Goal: Task Accomplishment & Management: Use online tool/utility

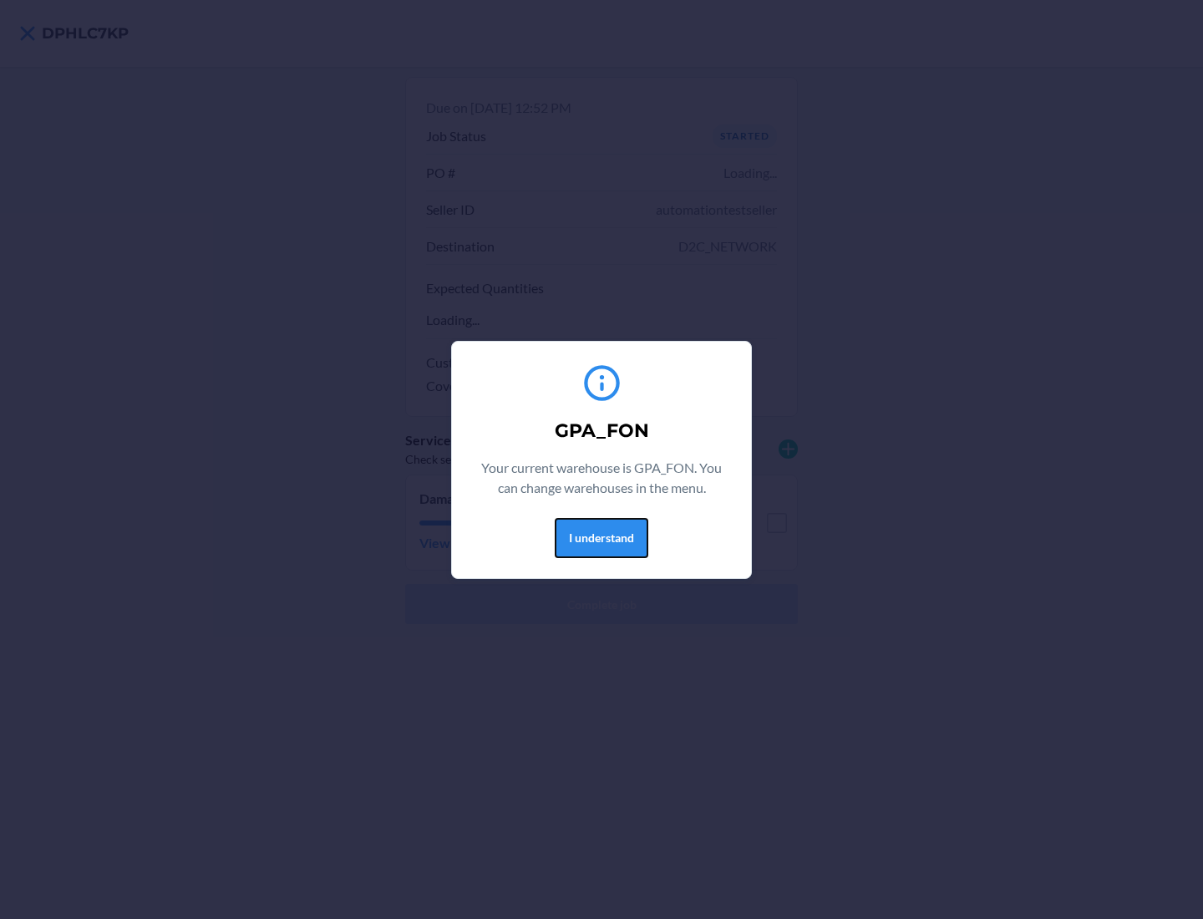
click at [601, 537] on button "I understand" at bounding box center [602, 538] width 94 height 40
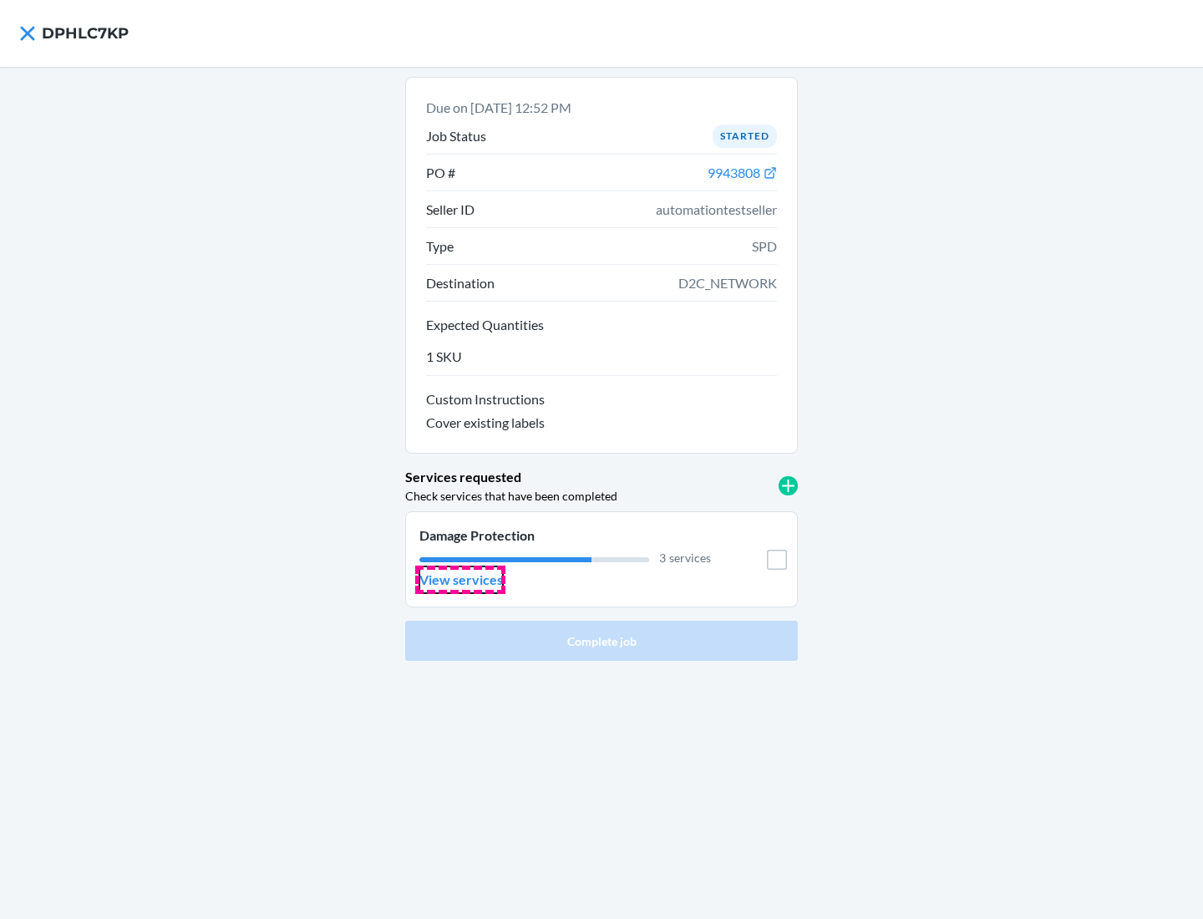
click at [460, 580] on p "View services" at bounding box center [461, 580] width 84 height 20
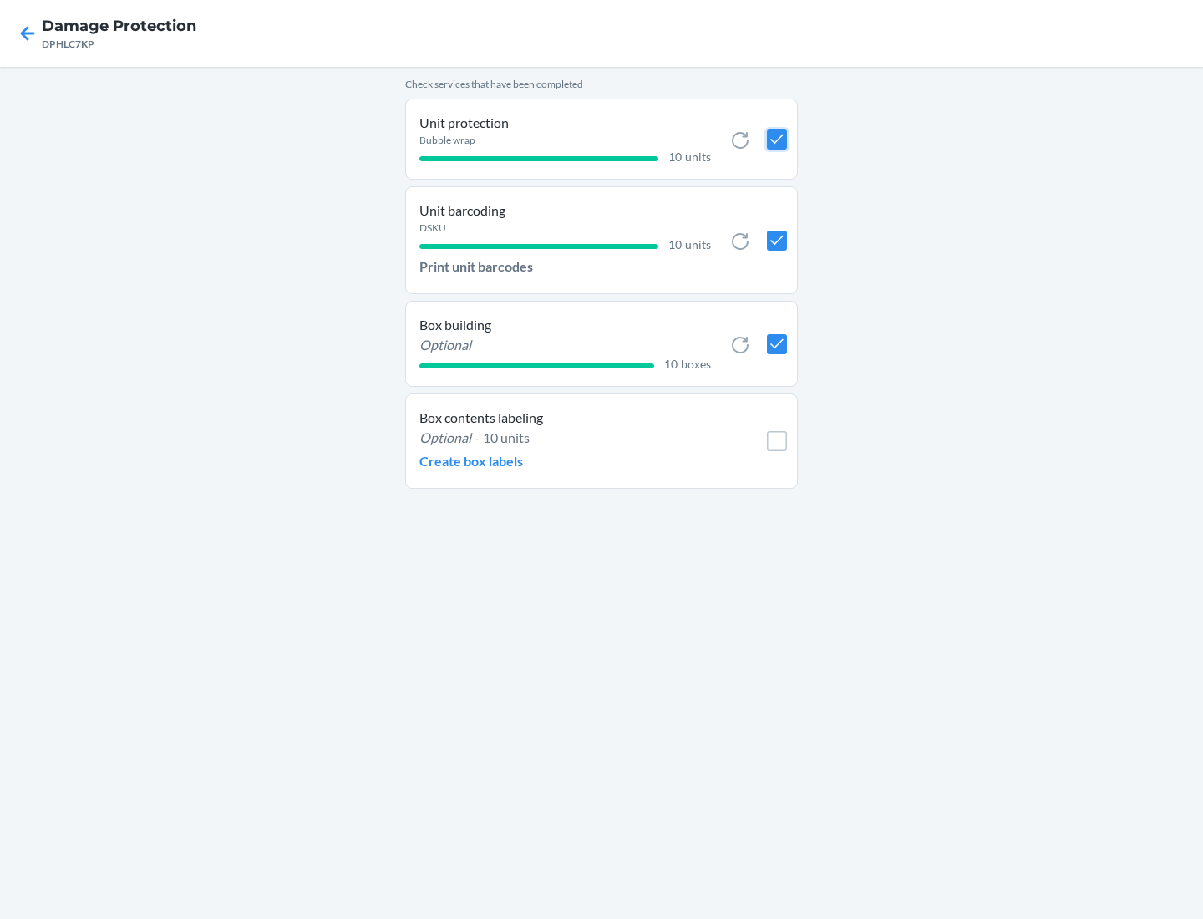
click at [776, 139] on input "checkbox" at bounding box center [777, 139] width 20 height 20
checkbox input "true"
